Goal: Obtain resource: Download file/media

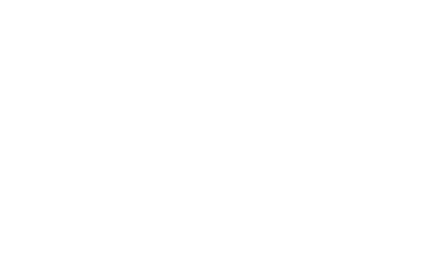
type input "agrop"
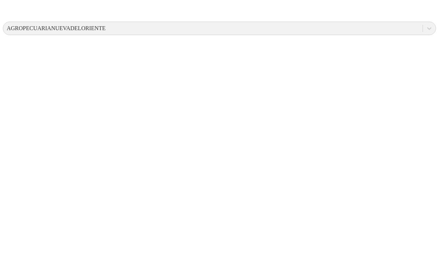
scroll to position [278, 0]
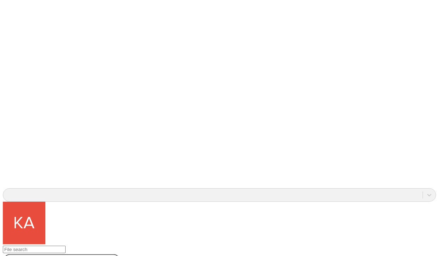
scroll to position [542, 0]
